Goal: Task Accomplishment & Management: Manage account settings

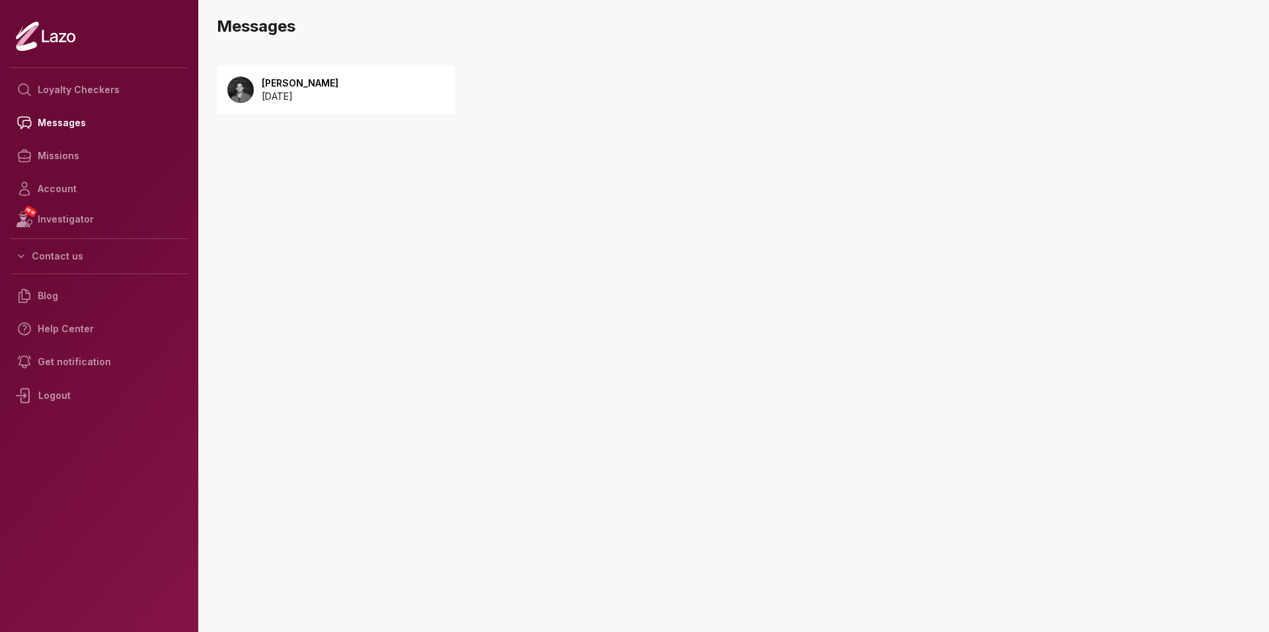
click at [289, 91] on p "[DATE]" at bounding box center [300, 96] width 77 height 13
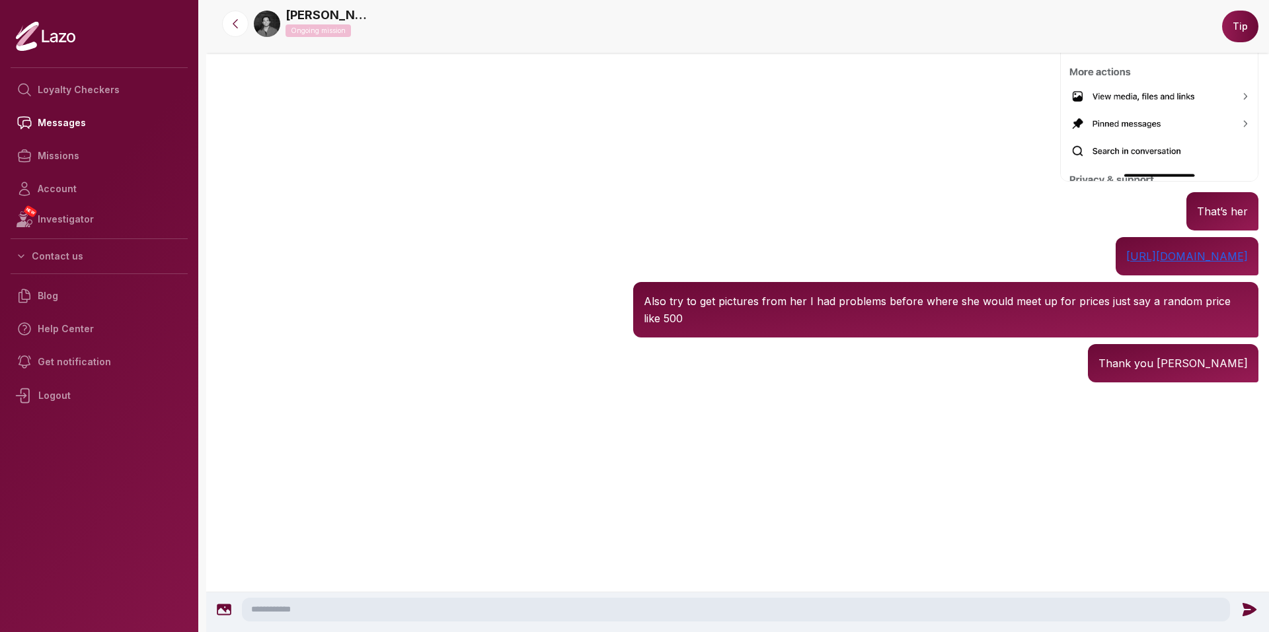
scroll to position [1341, 0]
click at [425, 615] on textarea at bounding box center [736, 610] width 988 height 24
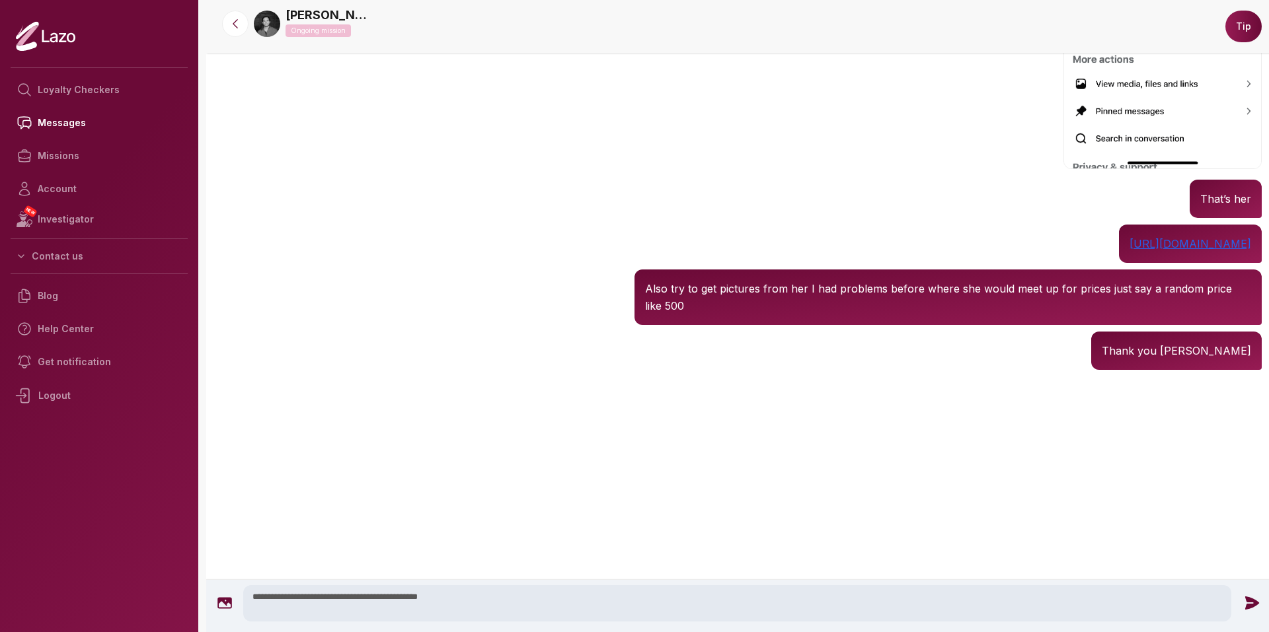
scroll to position [1209, 0]
type textarea "**********"
click at [1129, 250] on link "[URL][DOMAIN_NAME]" at bounding box center [1190, 243] width 122 height 13
click at [697, 589] on textarea "**********" at bounding box center [737, 603] width 988 height 36
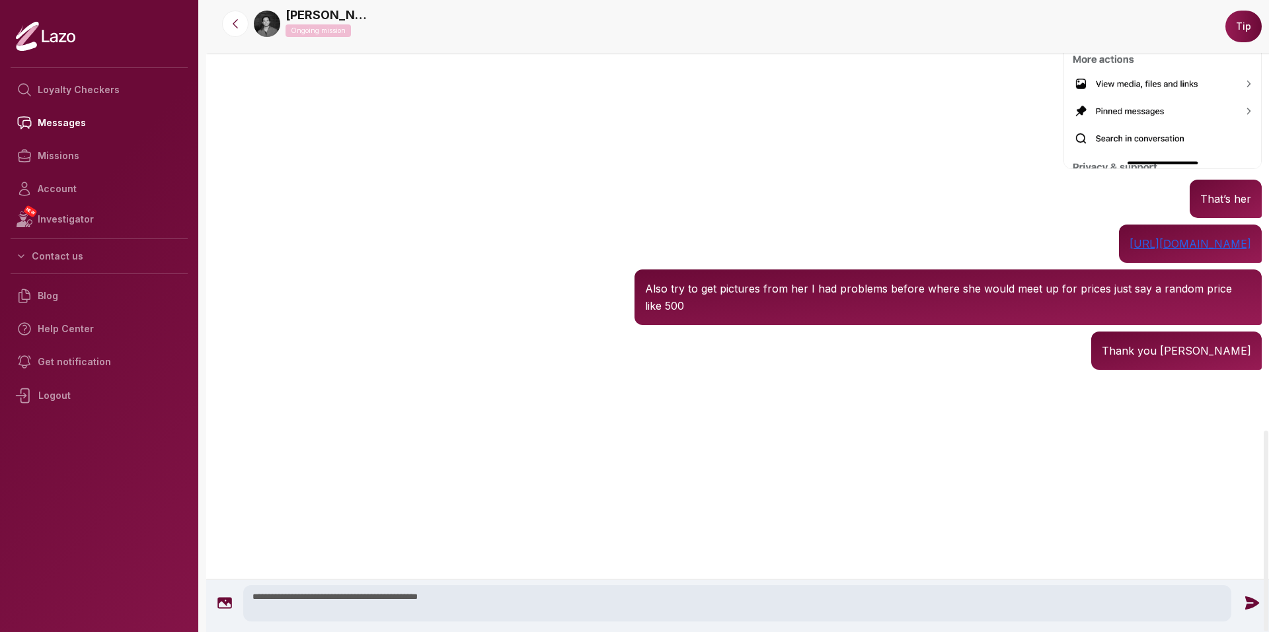
click at [1249, 600] on icon at bounding box center [1251, 603] width 17 height 17
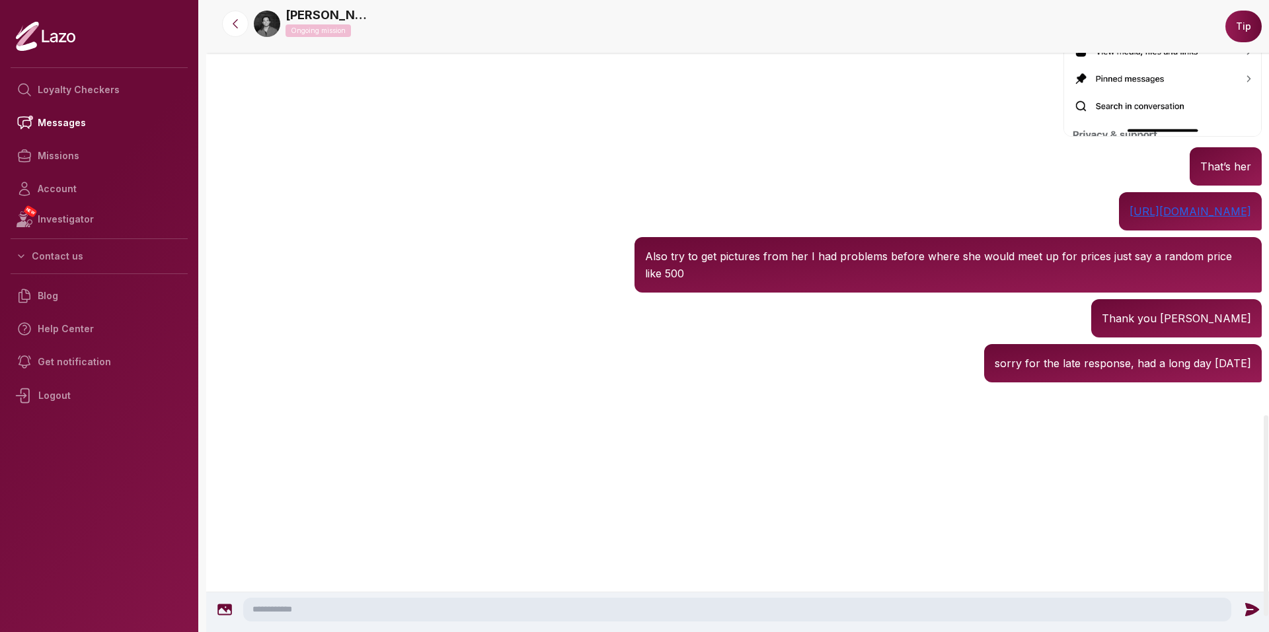
scroll to position [1245, 0]
click at [1165, 616] on textarea at bounding box center [737, 610] width 988 height 24
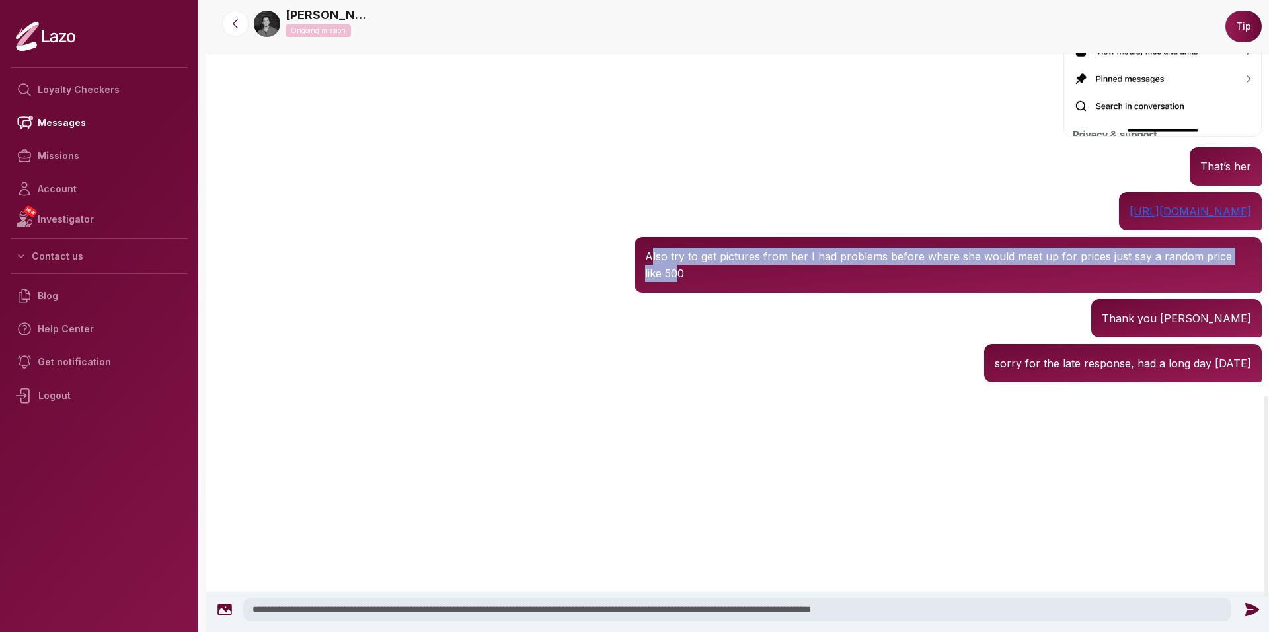
drag, startPoint x: 654, startPoint y: 402, endPoint x: 655, endPoint y: 411, distance: 9.3
click at [655, 282] on p "Also try to get pictures from her I had problems before where she would meet up…" at bounding box center [948, 265] width 606 height 34
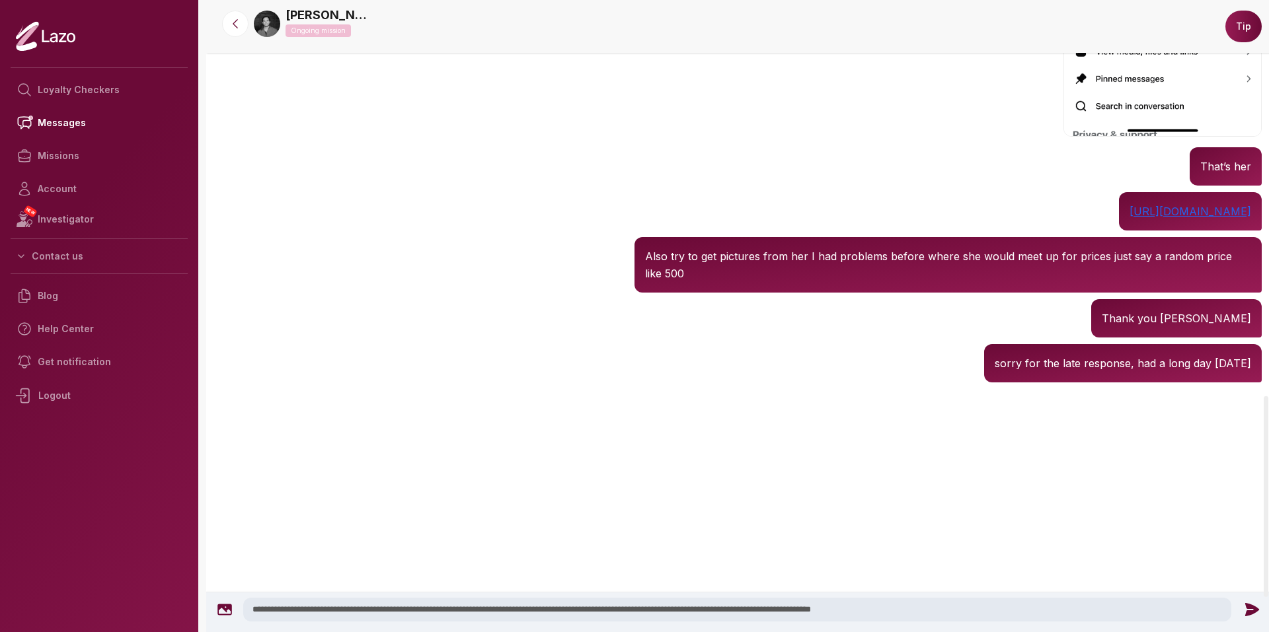
click at [670, 282] on p "Also try to get pictures from her I had problems before where she would meet up…" at bounding box center [948, 265] width 606 height 34
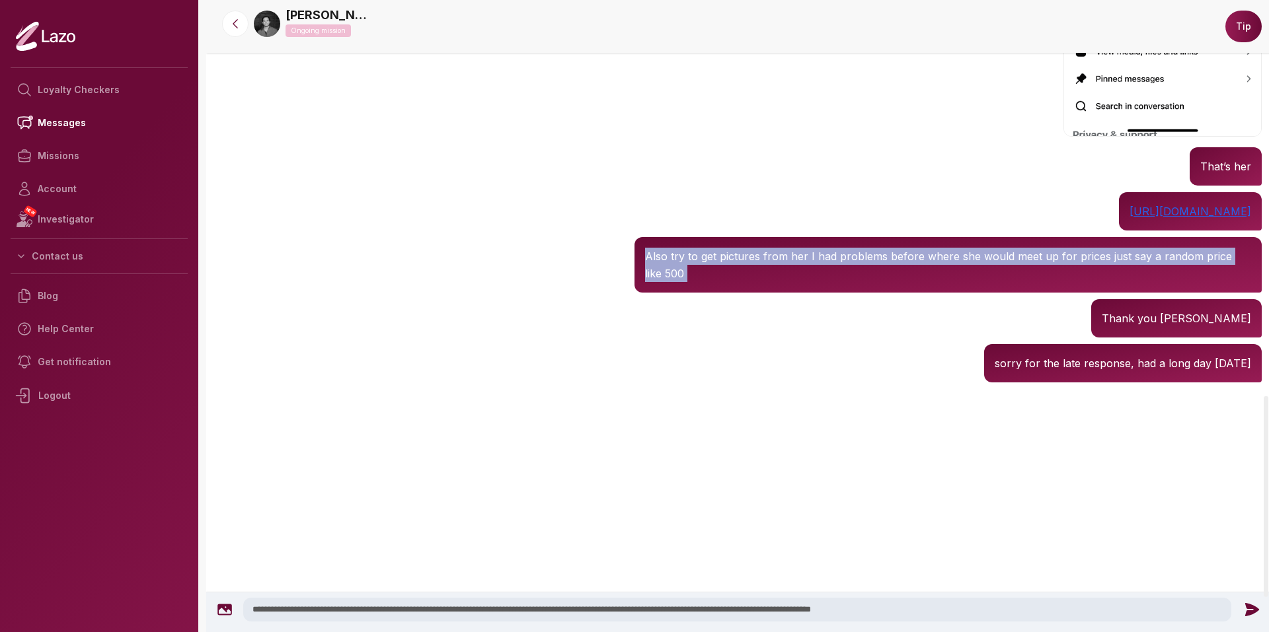
drag, startPoint x: 653, startPoint y: 414, endPoint x: 639, endPoint y: 404, distance: 17.4
click at [639, 293] on div "Also try to get pictures from her I had problems before where she would meet up…" at bounding box center [947, 264] width 627 height 55
copy div "Also try to get pictures from her I had problems before where she would meet up…"
click at [902, 282] on p "Also try to get pictures from her I had problems before where she would meet up…" at bounding box center [948, 265] width 606 height 34
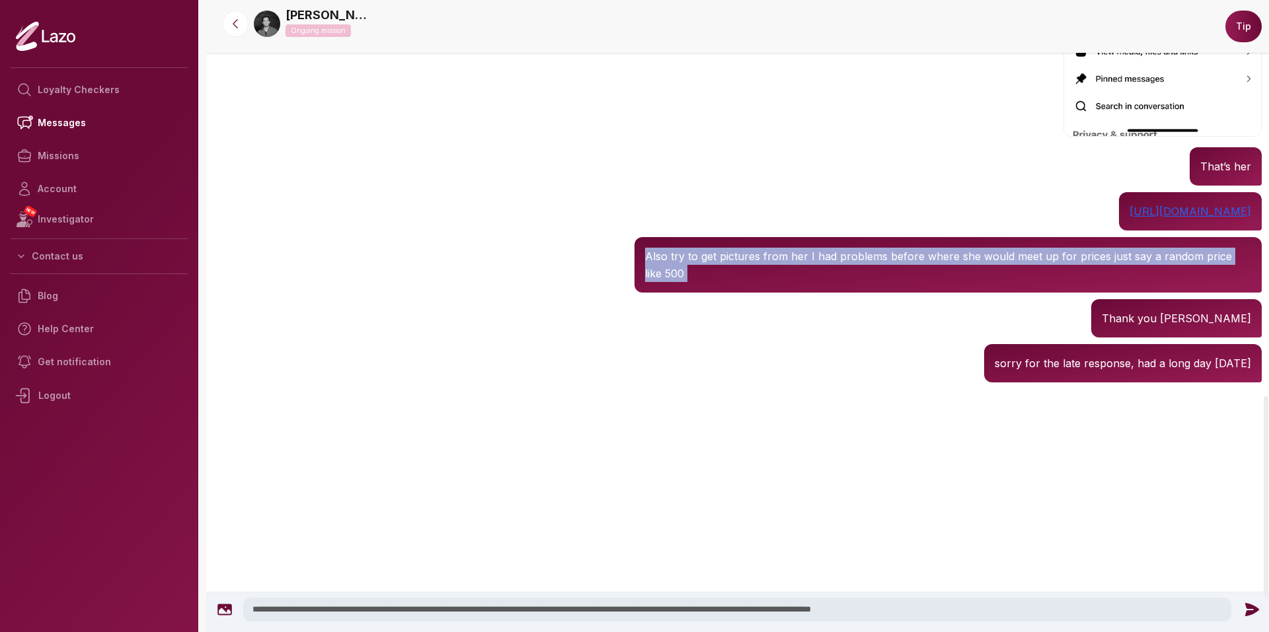
click at [904, 282] on p "Also try to get pictures from her I had problems before where she would meet up…" at bounding box center [948, 265] width 606 height 34
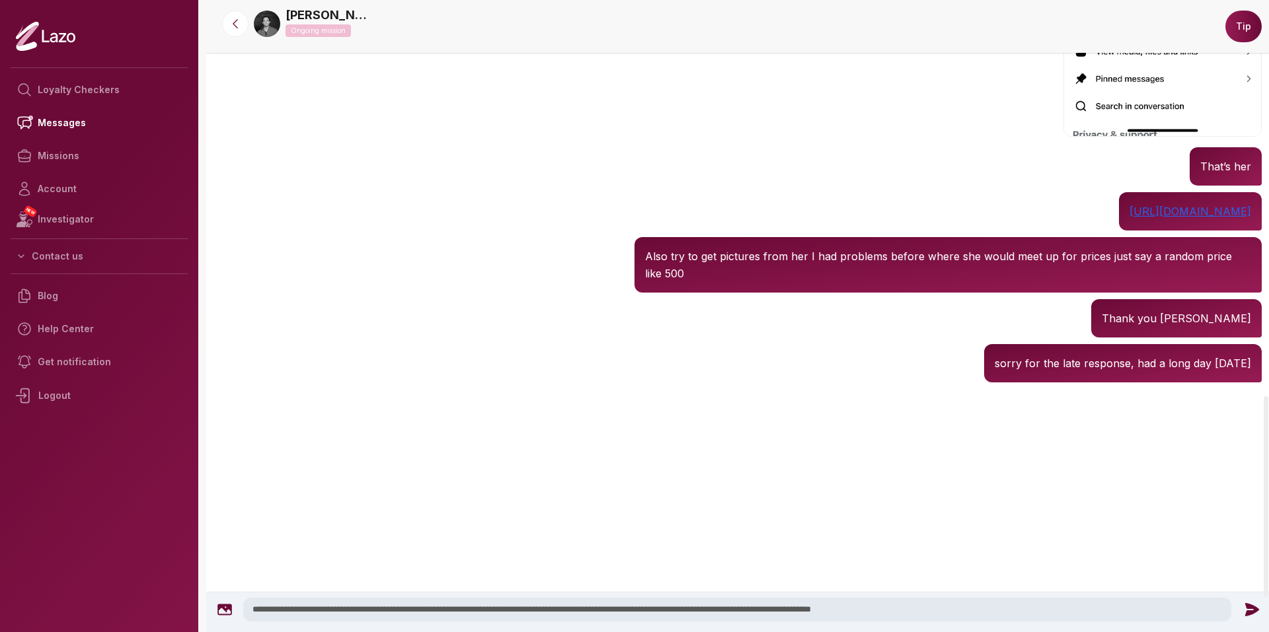
click at [959, 605] on textarea "**********" at bounding box center [737, 610] width 988 height 24
paste textarea "**********"
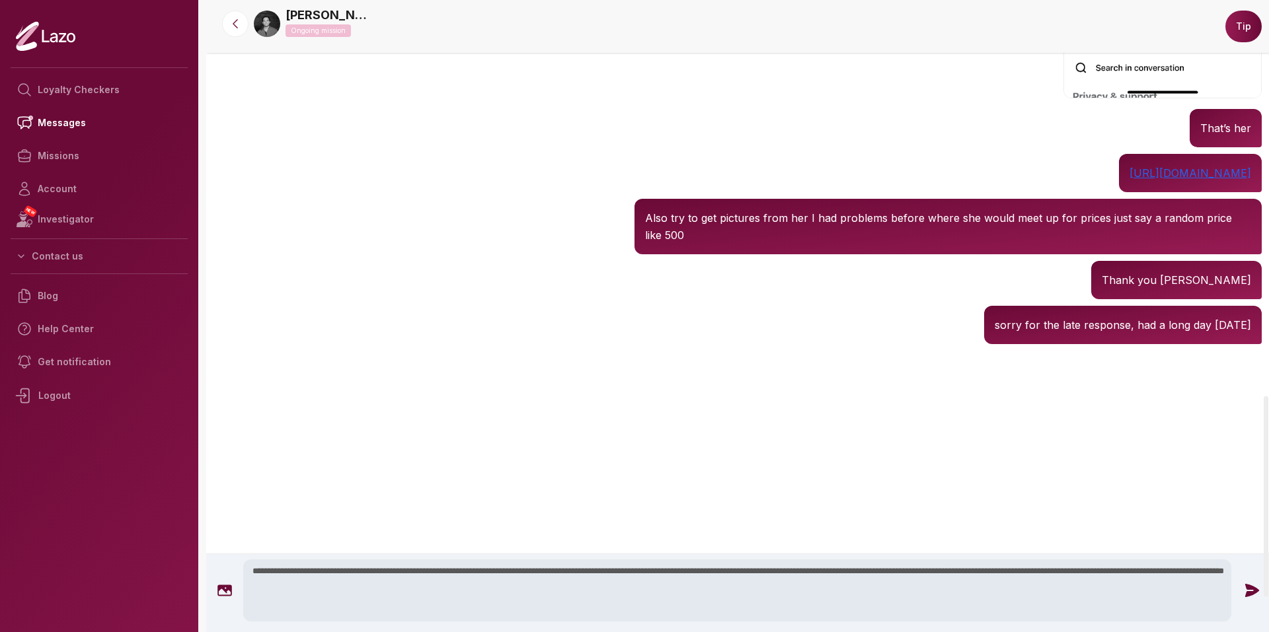
click at [924, 570] on textarea "**********" at bounding box center [737, 591] width 988 height 62
click at [1017, 570] on textarea "**********" at bounding box center [737, 591] width 988 height 62
click at [294, 593] on textarea "**********" at bounding box center [737, 591] width 988 height 62
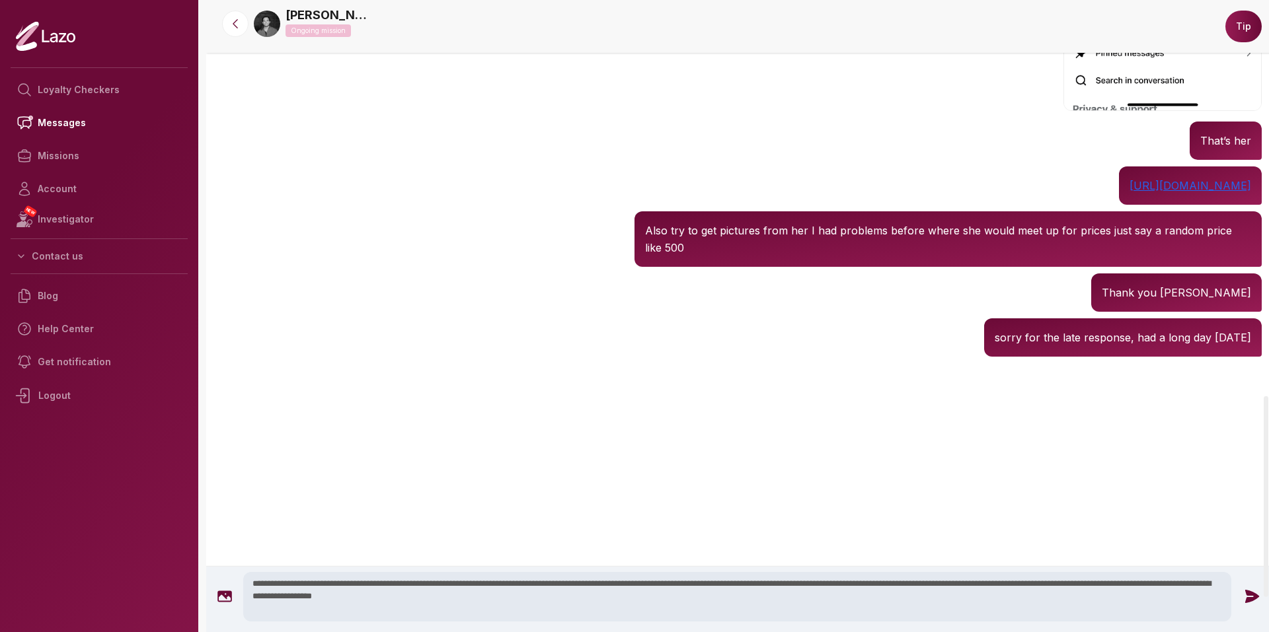
click at [421, 603] on textarea "**********" at bounding box center [737, 597] width 988 height 50
click at [532, 595] on textarea "**********" at bounding box center [737, 597] width 988 height 50
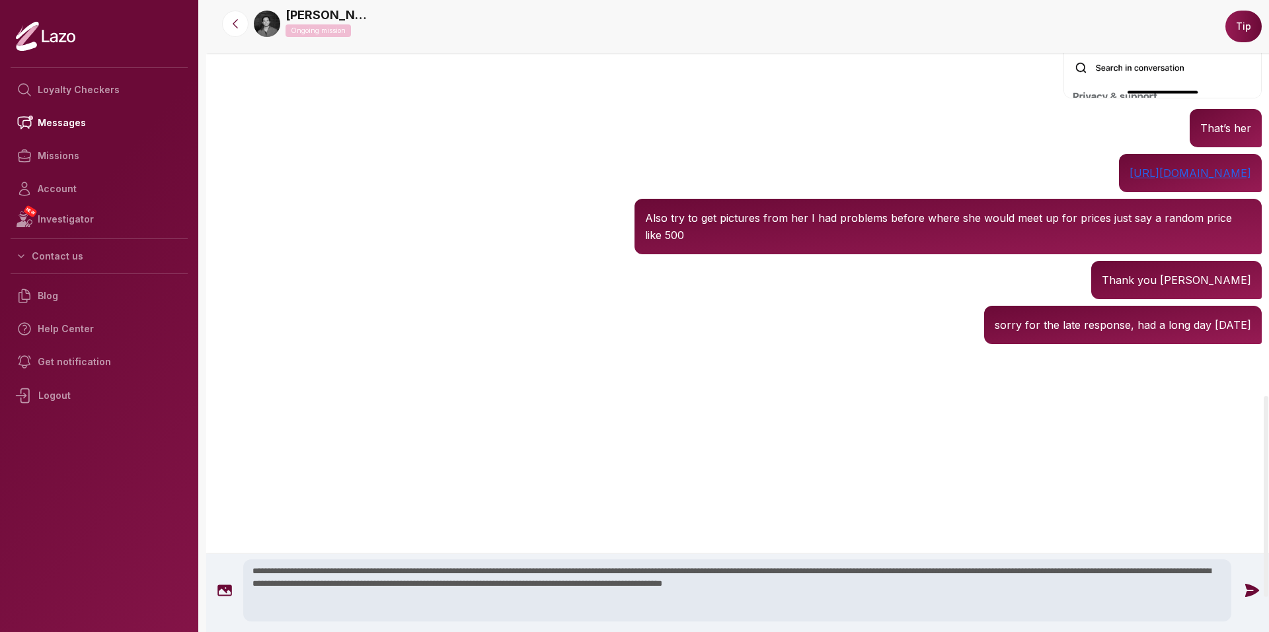
type textarea "**********"
click at [1245, 597] on icon at bounding box center [1252, 590] width 14 height 13
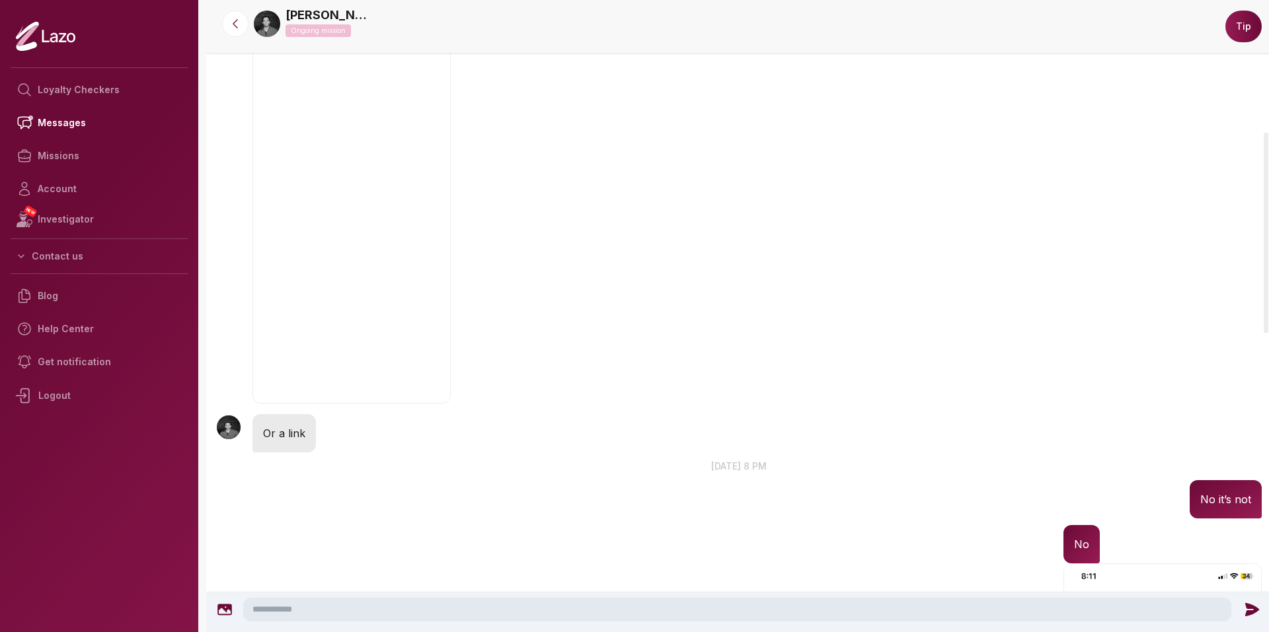
scroll to position [285, 0]
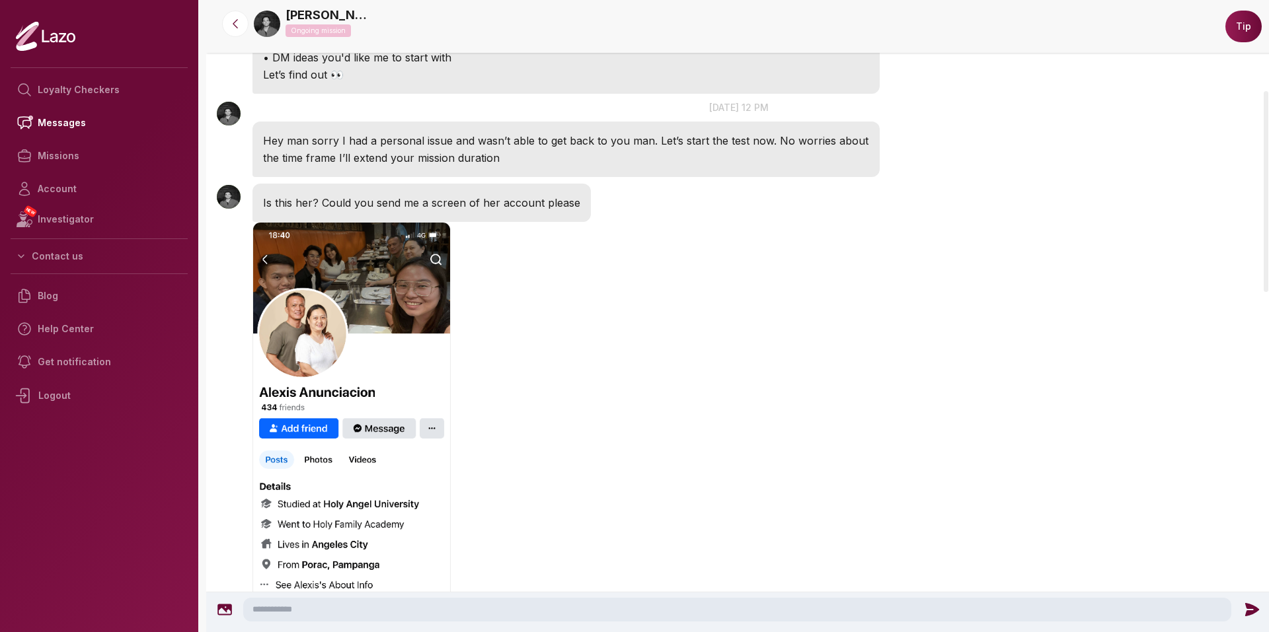
click at [362, 342] on img "button" at bounding box center [351, 436] width 198 height 428
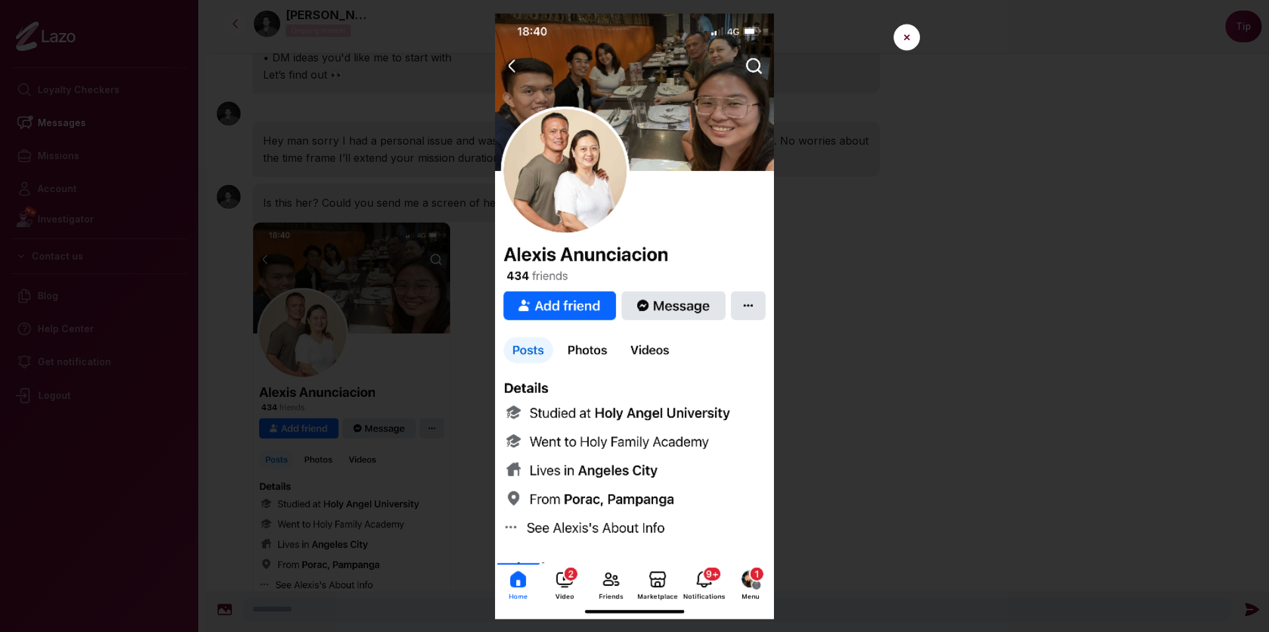
click at [893, 24] on button "✕" at bounding box center [906, 37] width 26 height 26
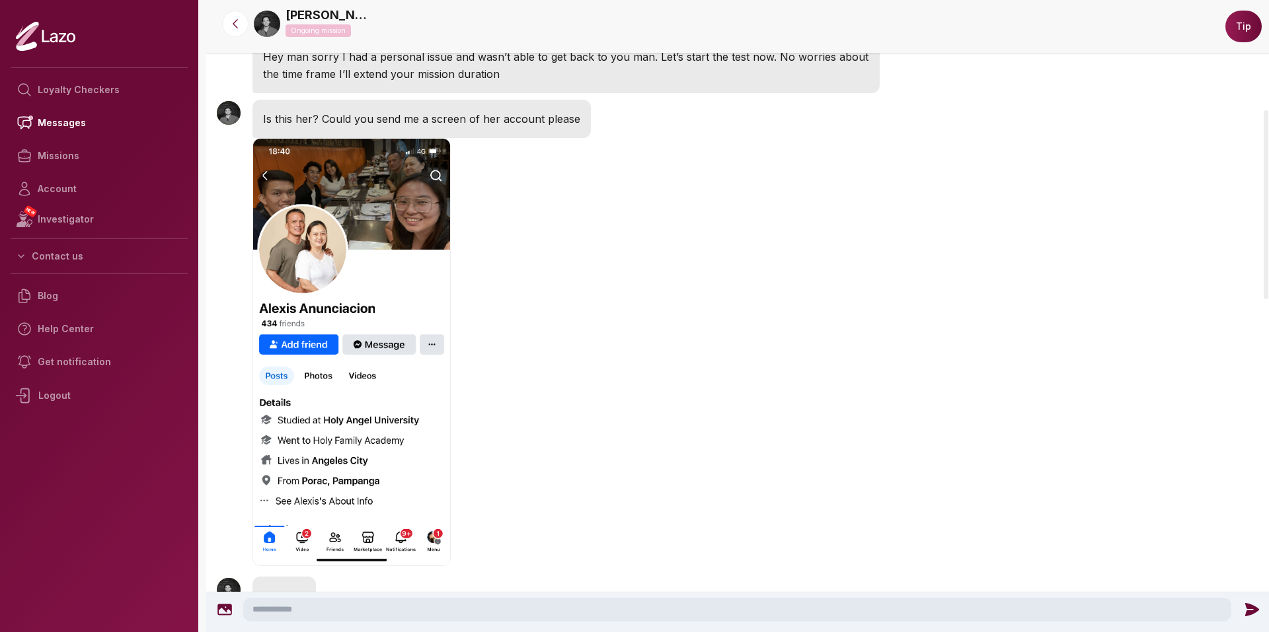
scroll to position [303, 0]
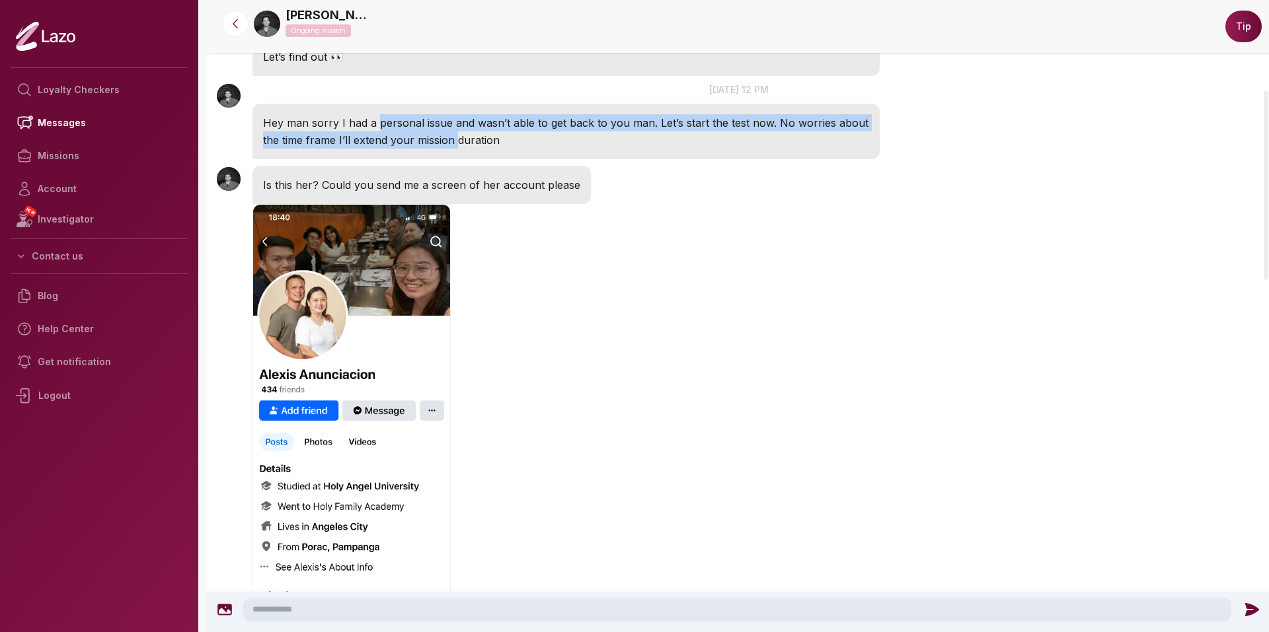
drag, startPoint x: 420, startPoint y: 133, endPoint x: 487, endPoint y: 138, distance: 67.6
click at [481, 138] on p "Hey man sorry I had a personal issue and wasn’t able to get back to you man. Le…" at bounding box center [566, 131] width 606 height 34
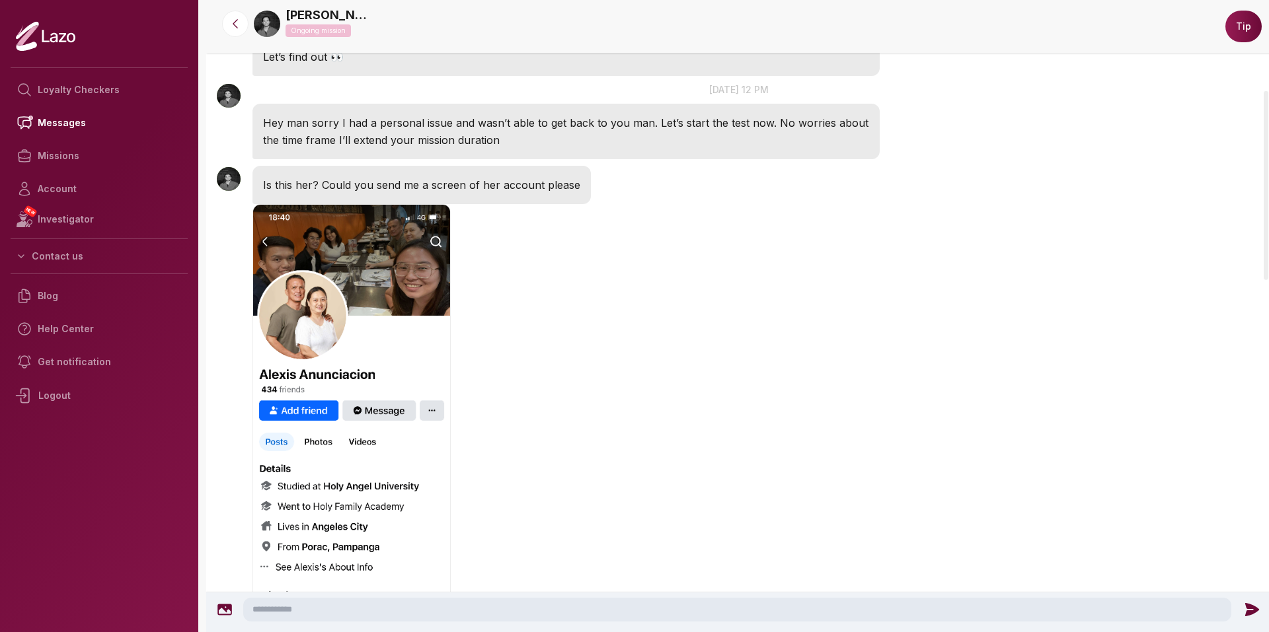
click at [492, 137] on p "Hey man sorry I had a personal issue and wasn’t able to get back to you man. Le…" at bounding box center [566, 131] width 606 height 34
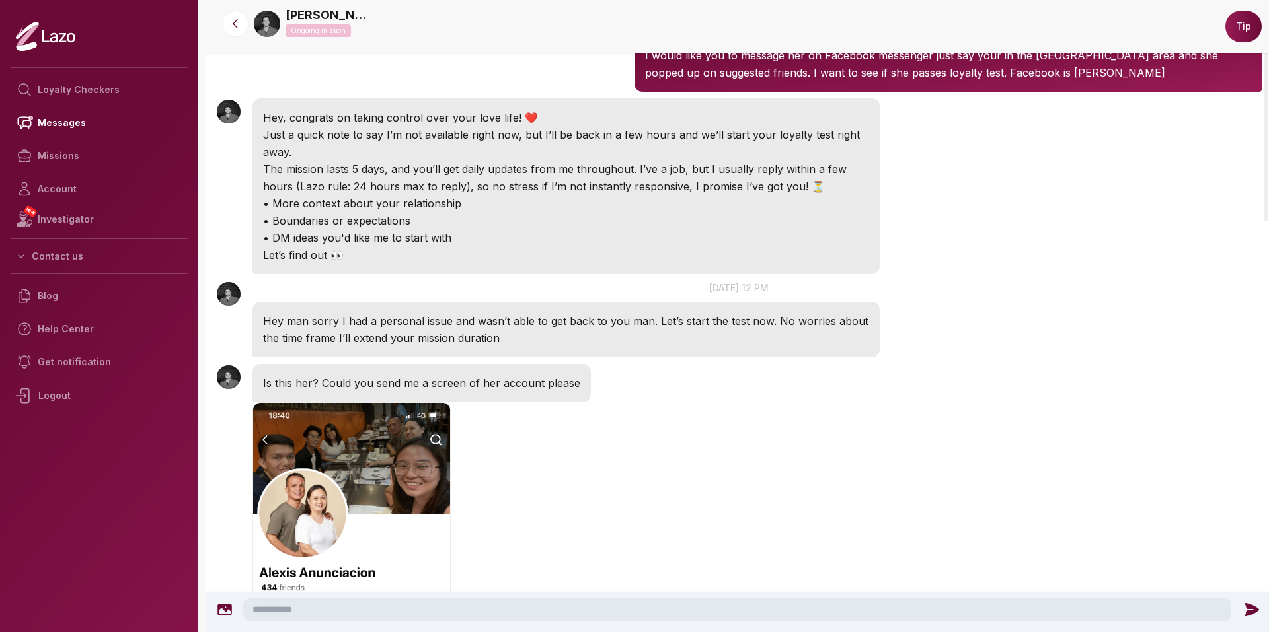
click at [469, 154] on p "Just a quick note to say I’m not available right now, but I’ll be back in a few…" at bounding box center [566, 143] width 606 height 34
click at [473, 154] on p "Just a quick note to say I’m not available right now, but I’ll be back in a few…" at bounding box center [566, 143] width 606 height 34
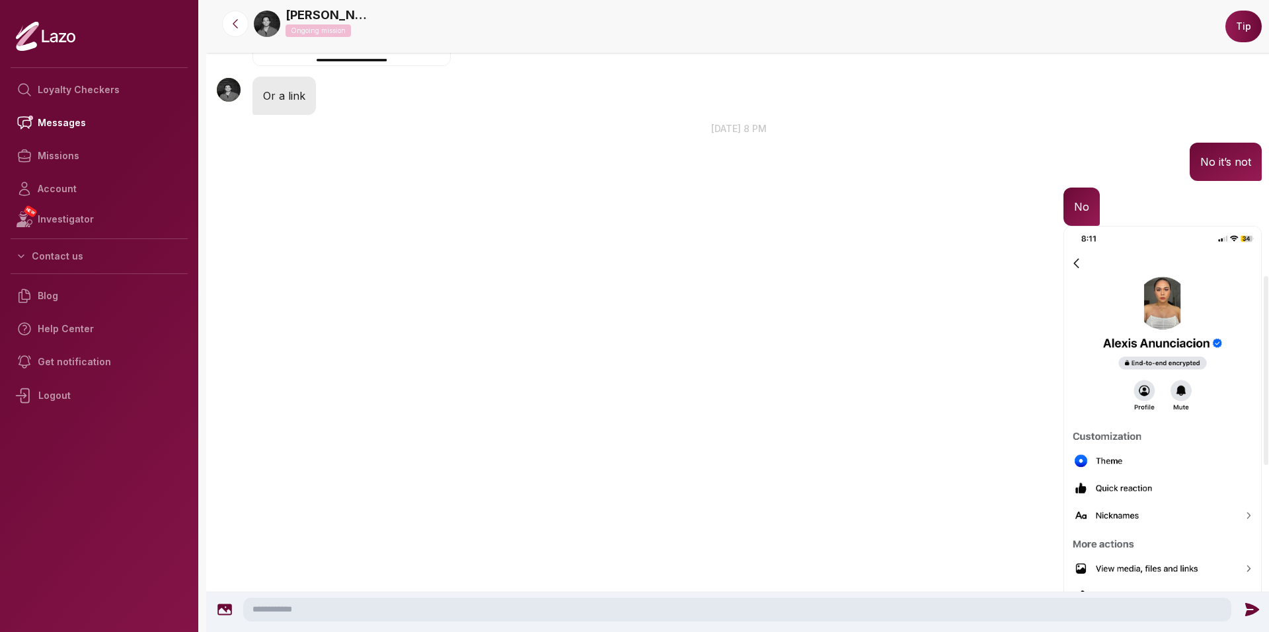
click at [275, 34] on img at bounding box center [267, 24] width 26 height 26
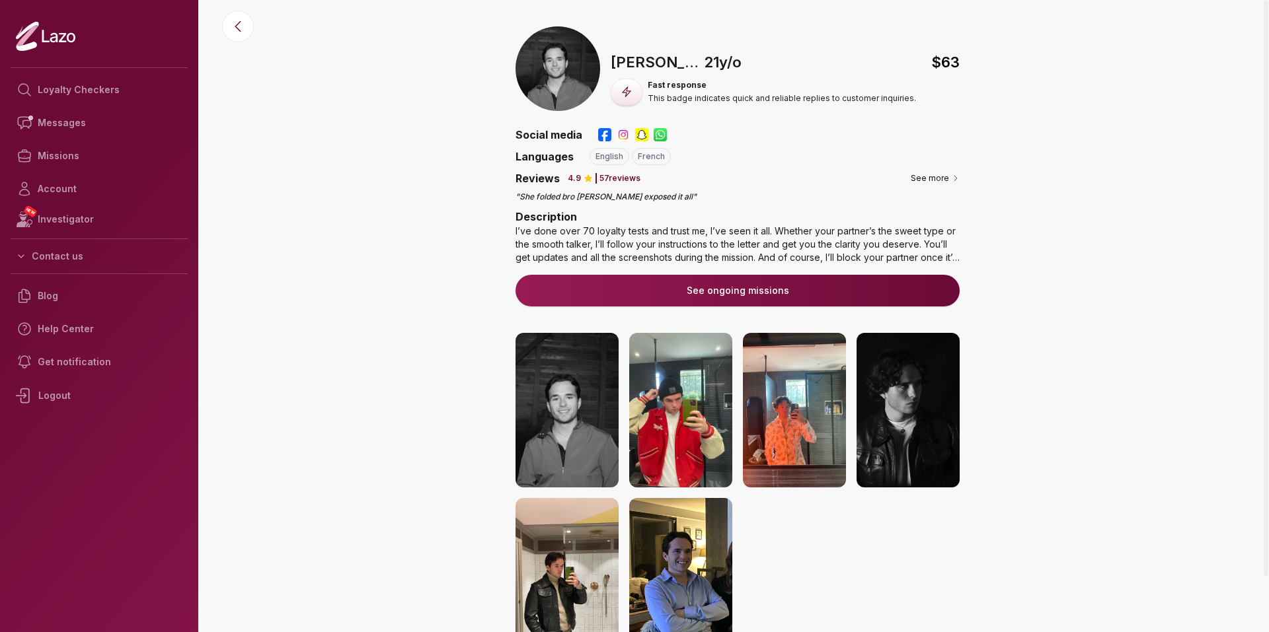
click at [553, 406] on img at bounding box center [566, 410] width 103 height 155
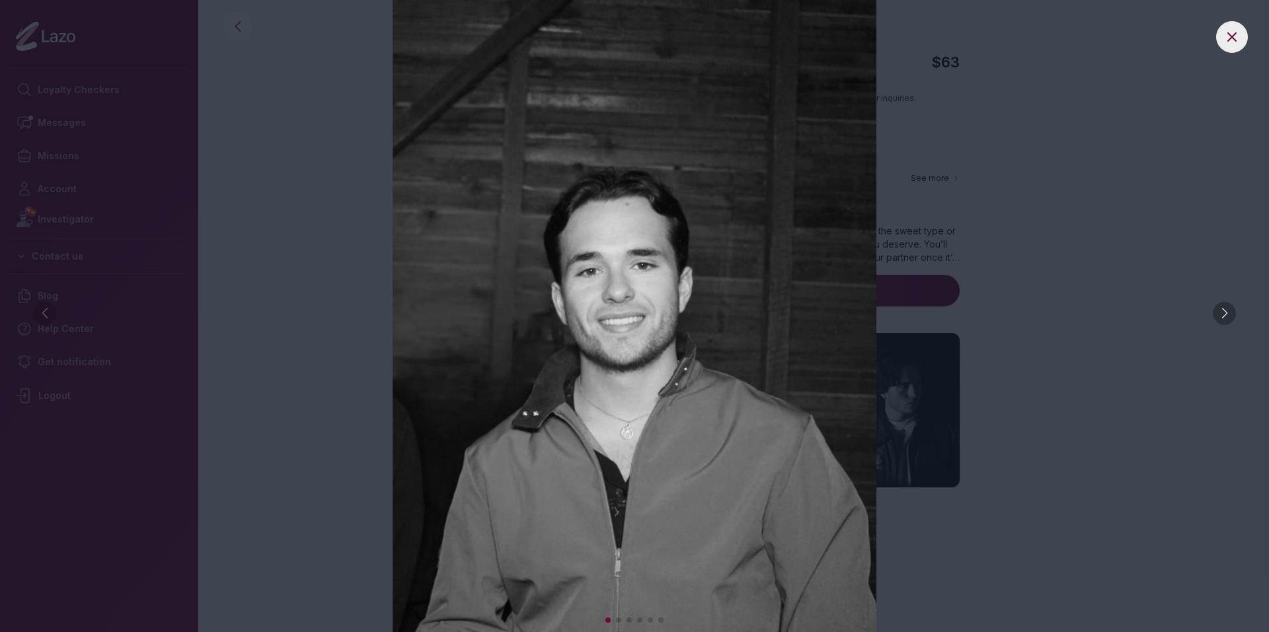
click at [1220, 306] on div at bounding box center [1223, 313] width 23 height 23
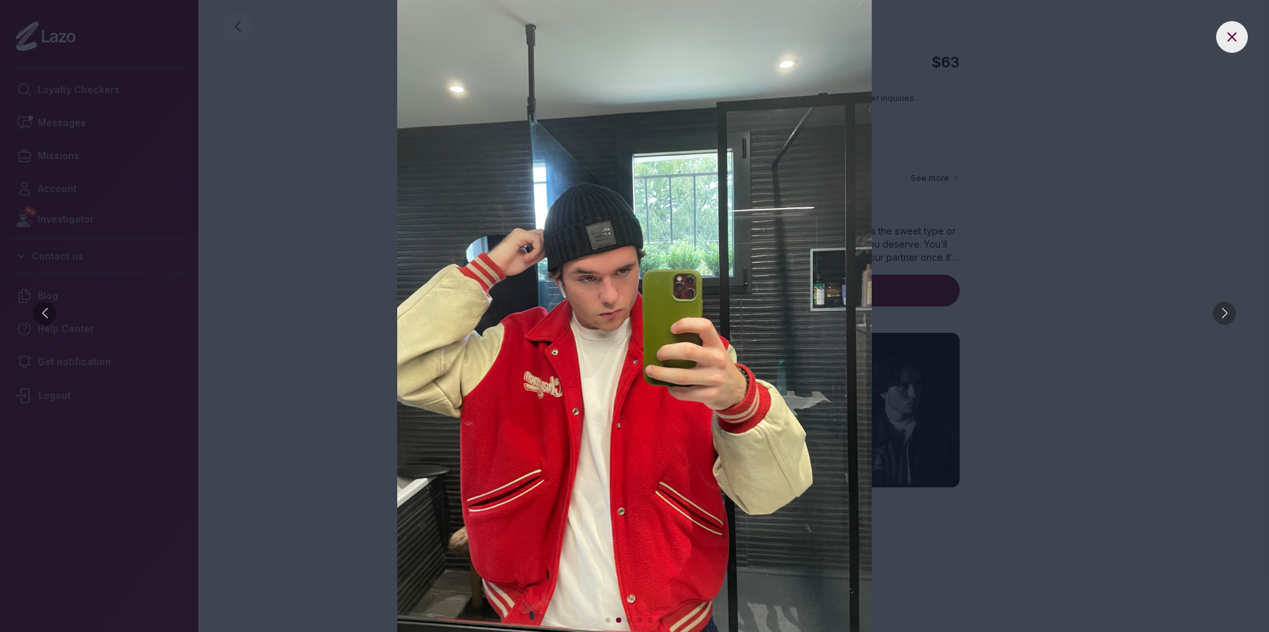
click at [1220, 306] on div at bounding box center [1223, 313] width 23 height 23
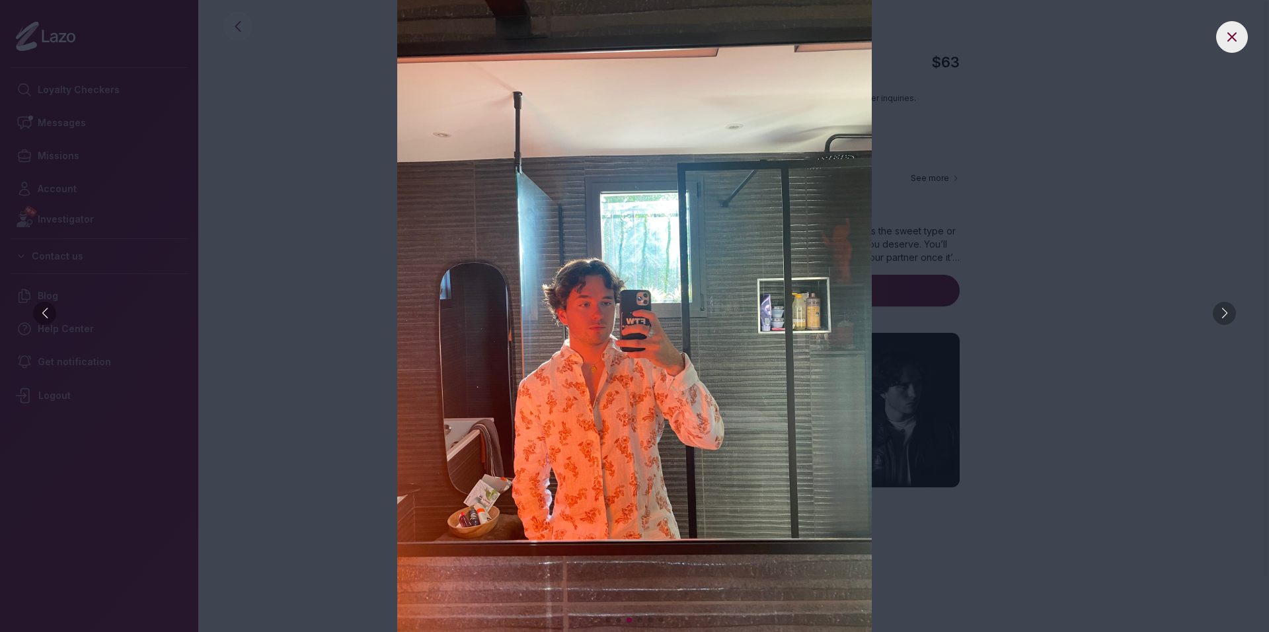
click at [1220, 306] on div at bounding box center [1223, 313] width 23 height 23
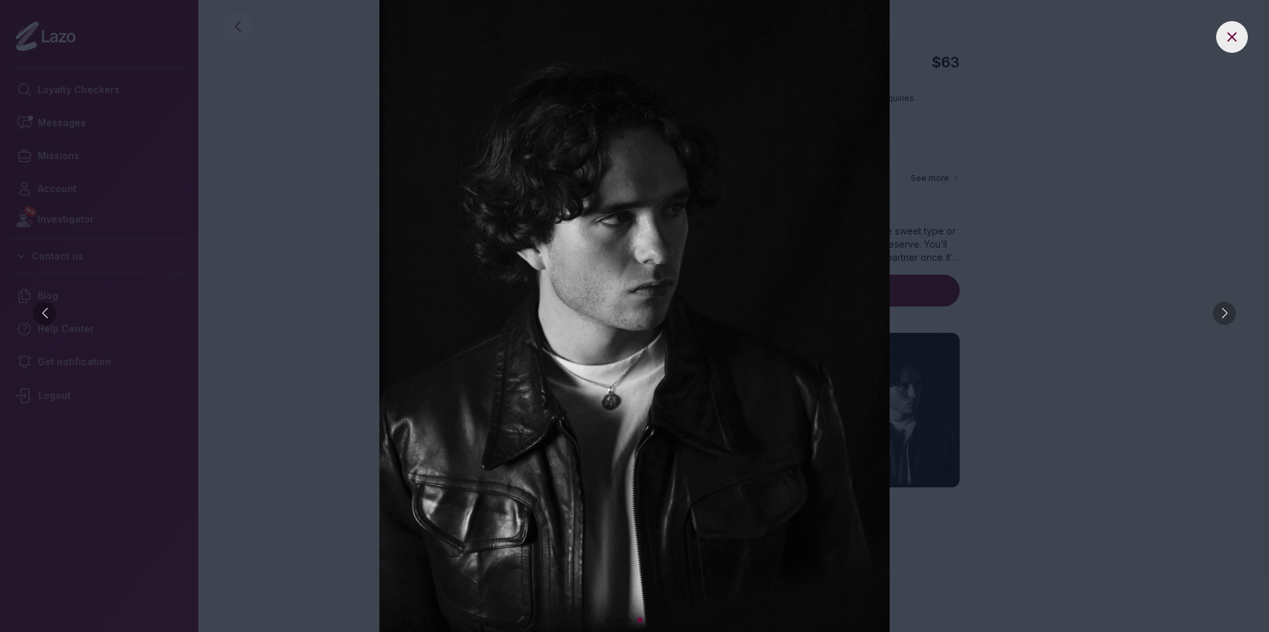
click at [1220, 306] on div at bounding box center [1223, 313] width 23 height 23
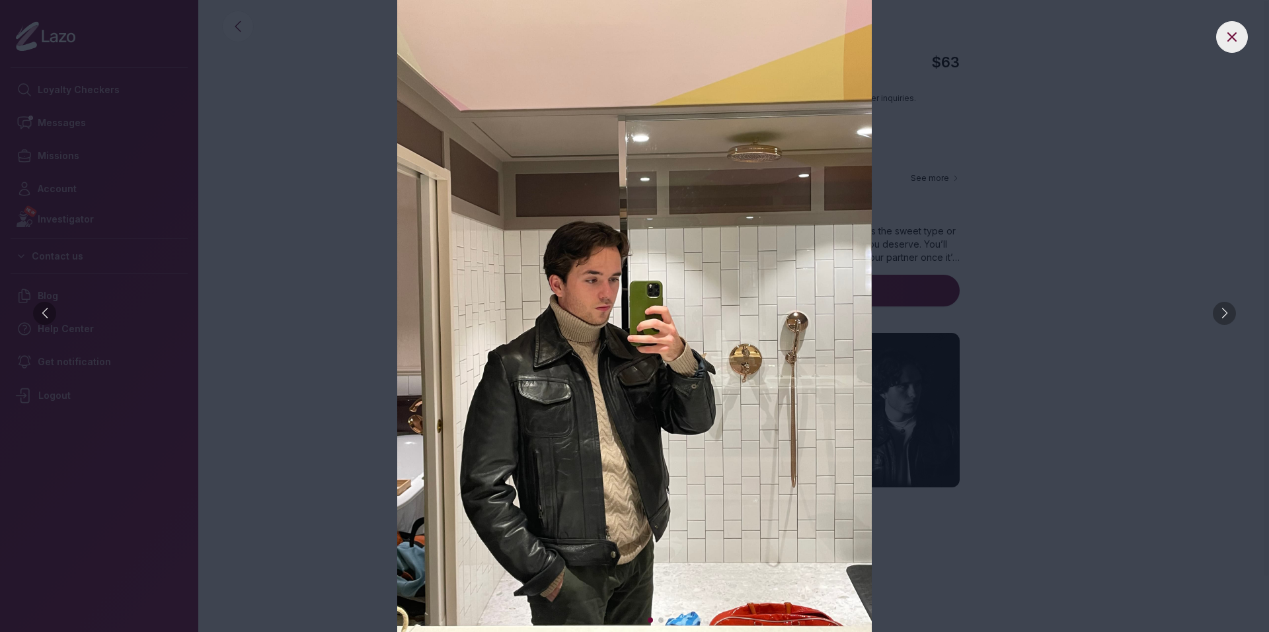
click at [1215, 305] on div at bounding box center [1223, 313] width 23 height 23
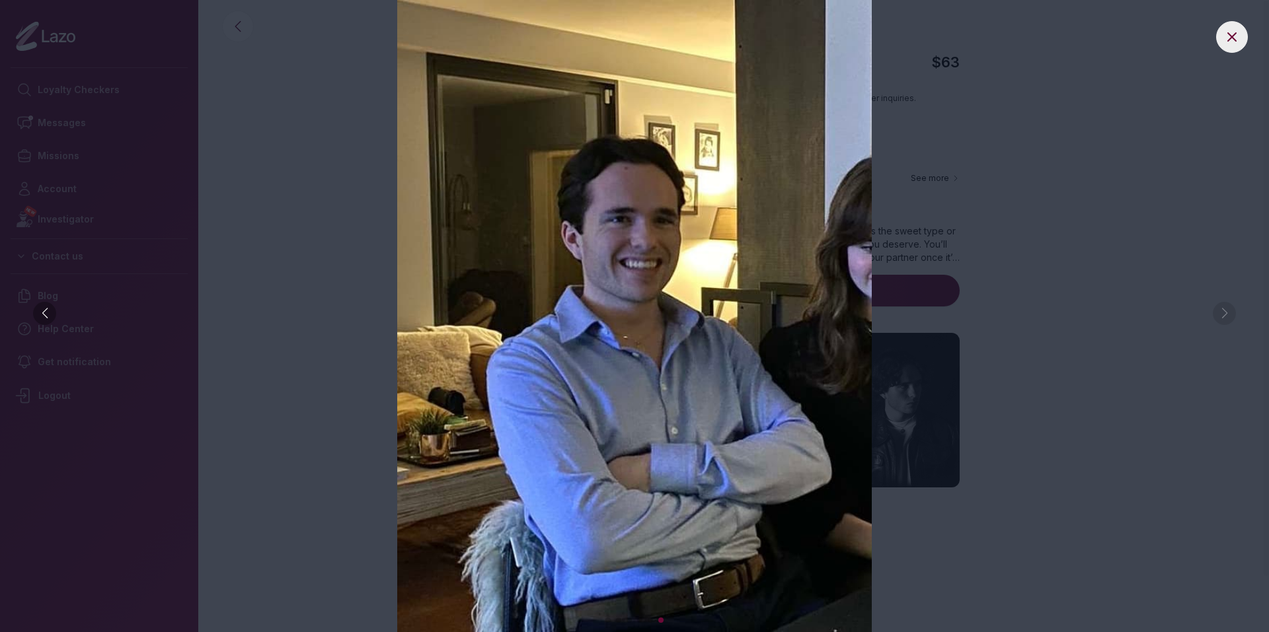
click at [1185, 306] on img at bounding box center [634, 316] width 1216 height 632
click at [1222, 309] on img at bounding box center [634, 316] width 1216 height 632
click at [1221, 42] on button at bounding box center [1232, 37] width 32 height 32
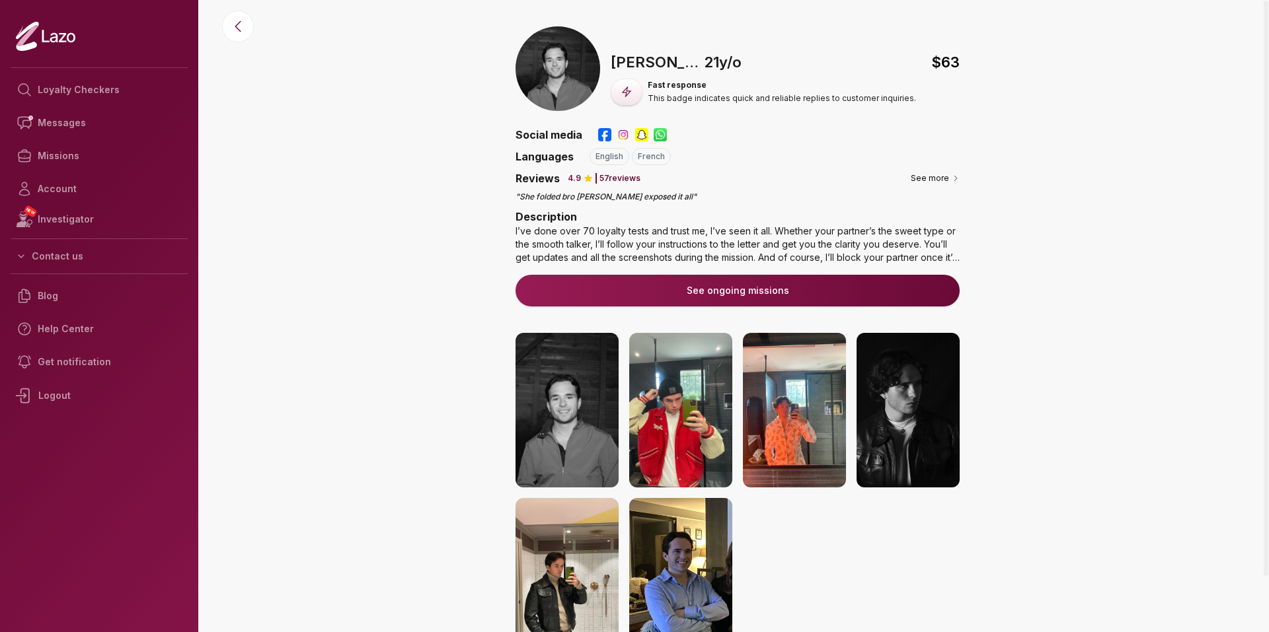
click at [581, 311] on link "See ongoing missions" at bounding box center [737, 295] width 444 height 50
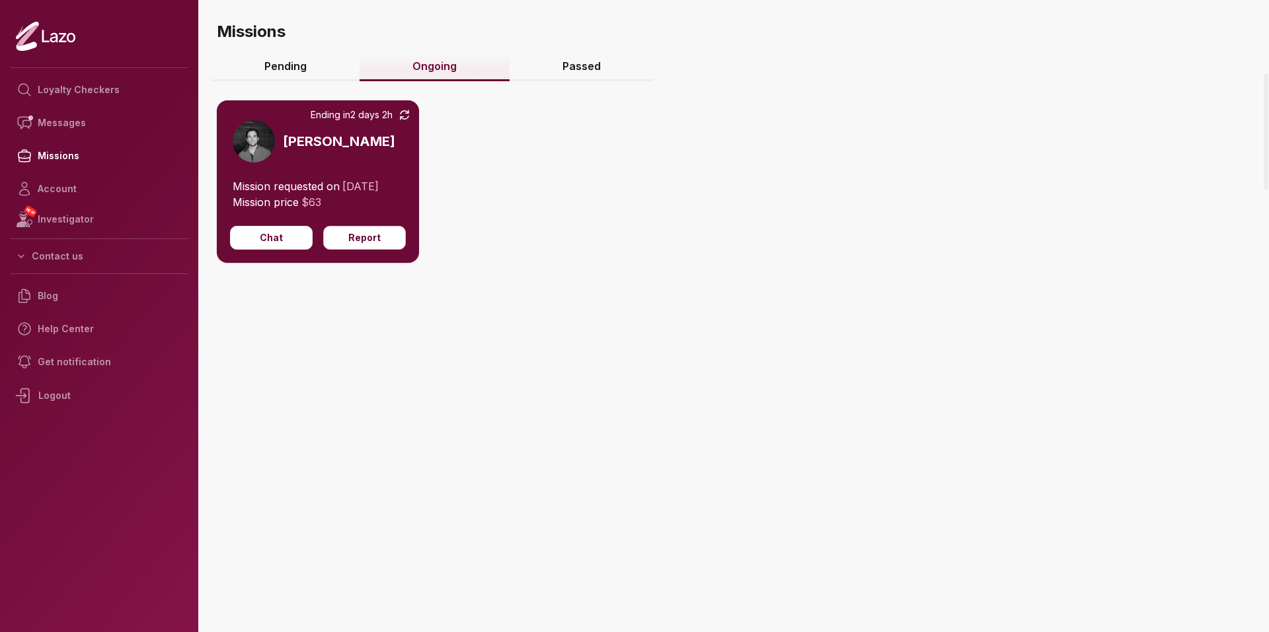
click at [431, 74] on link "Ongoing" at bounding box center [434, 67] width 150 height 28
click at [305, 70] on link "Pending" at bounding box center [285, 67] width 148 height 28
click at [462, 78] on link "Ongoing" at bounding box center [434, 67] width 150 height 28
click at [568, 72] on link "Passed" at bounding box center [581, 67] width 144 height 28
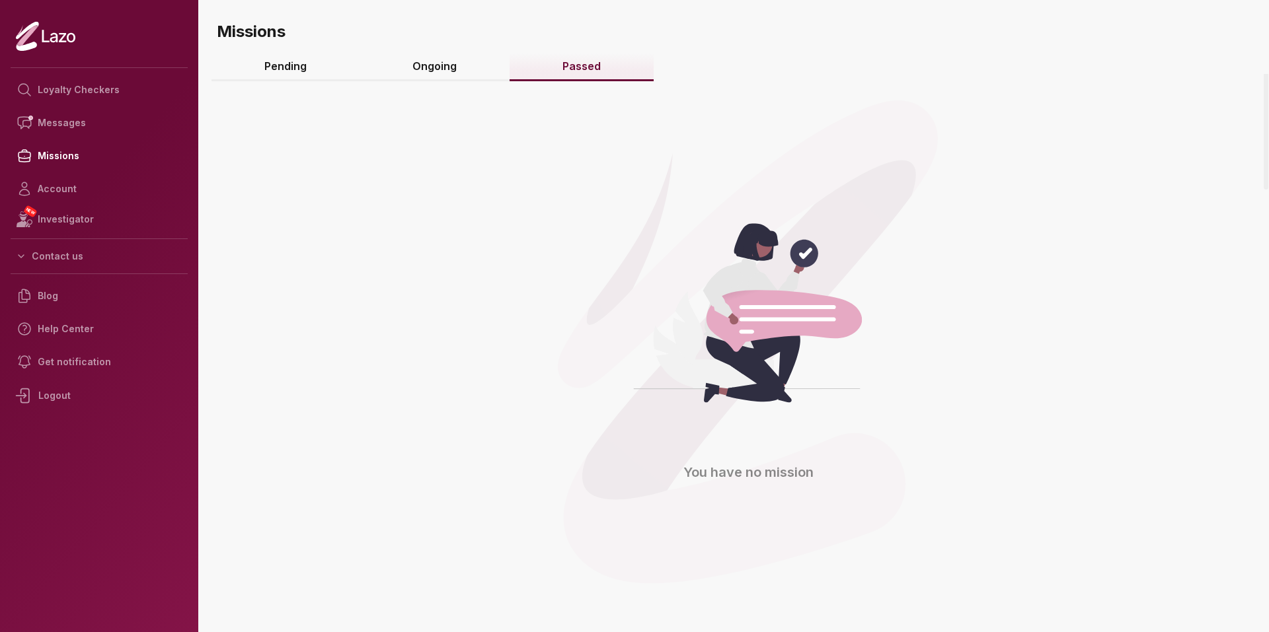
click at [268, 59] on link "Pending" at bounding box center [285, 67] width 148 height 28
click at [445, 72] on link "Ongoing" at bounding box center [434, 67] width 150 height 28
